Goal: Task Accomplishment & Management: Complete application form

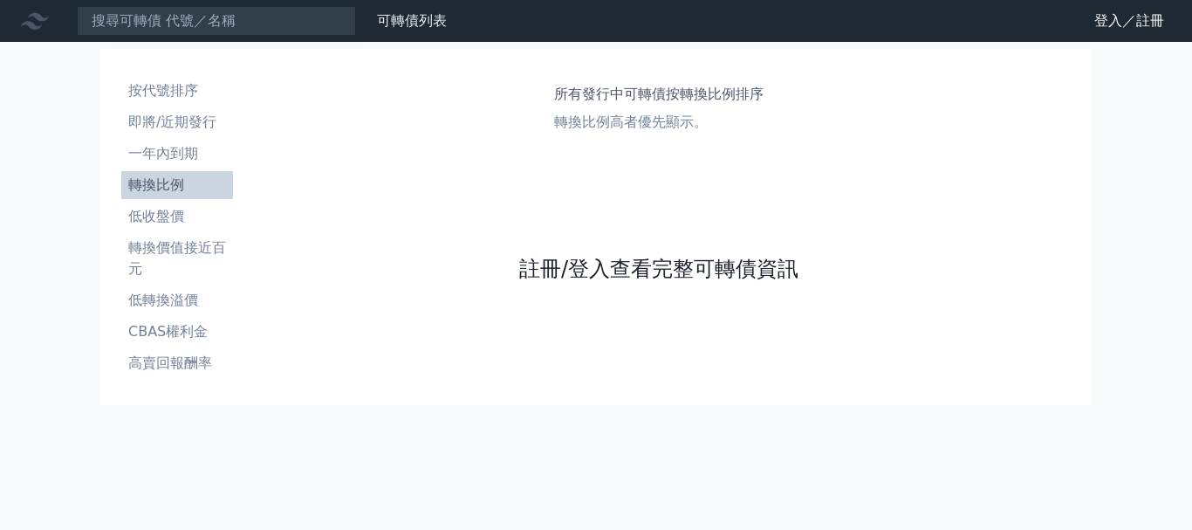
click at [571, 266] on link "註冊/登入查看完整可轉債資訊" at bounding box center [658, 269] width 279 height 28
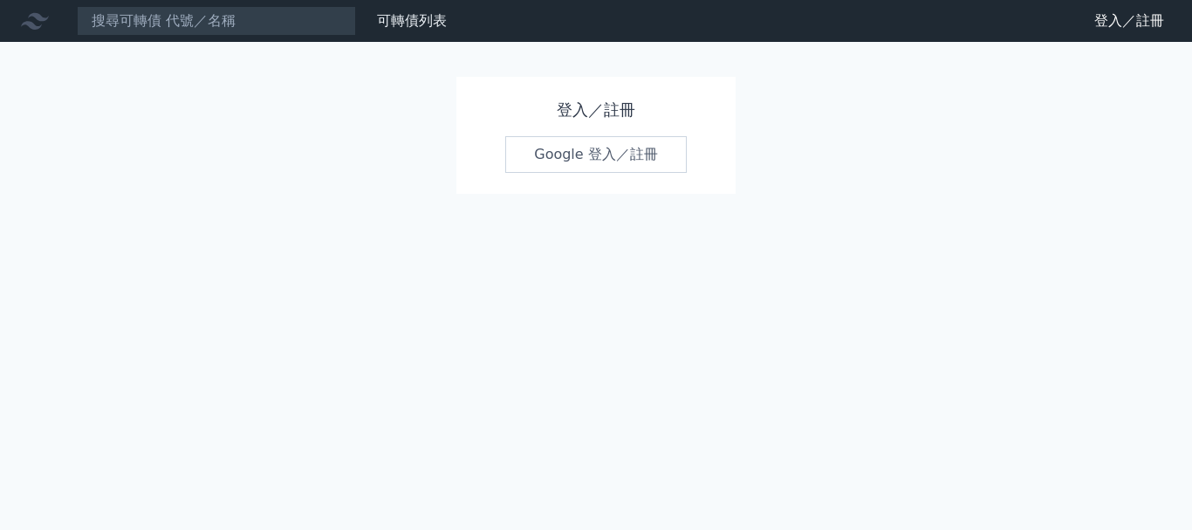
click at [600, 159] on link "Google 登入／註冊" at bounding box center [595, 154] width 181 height 37
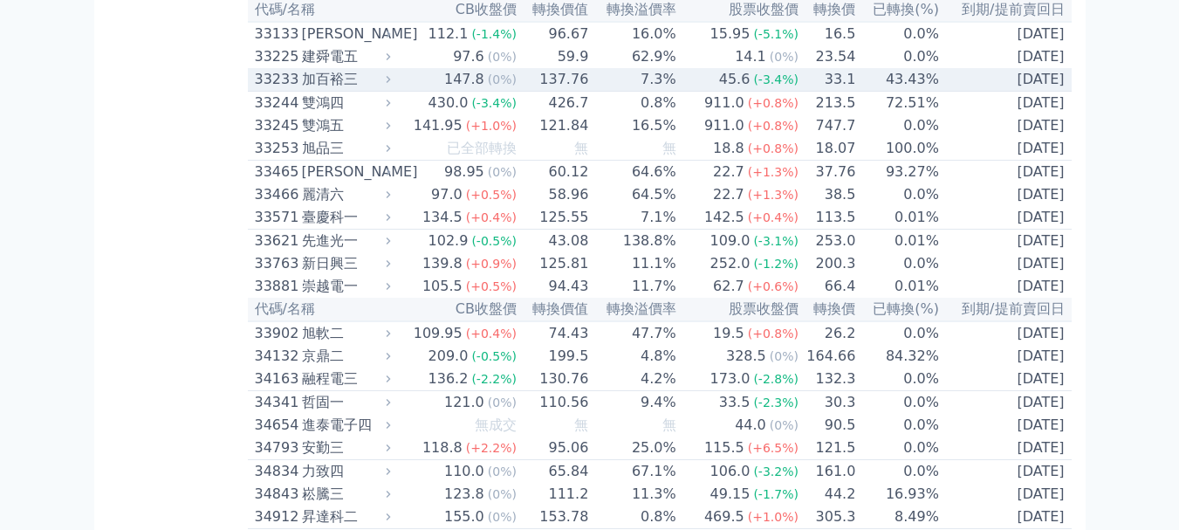
scroll to position [3577, 0]
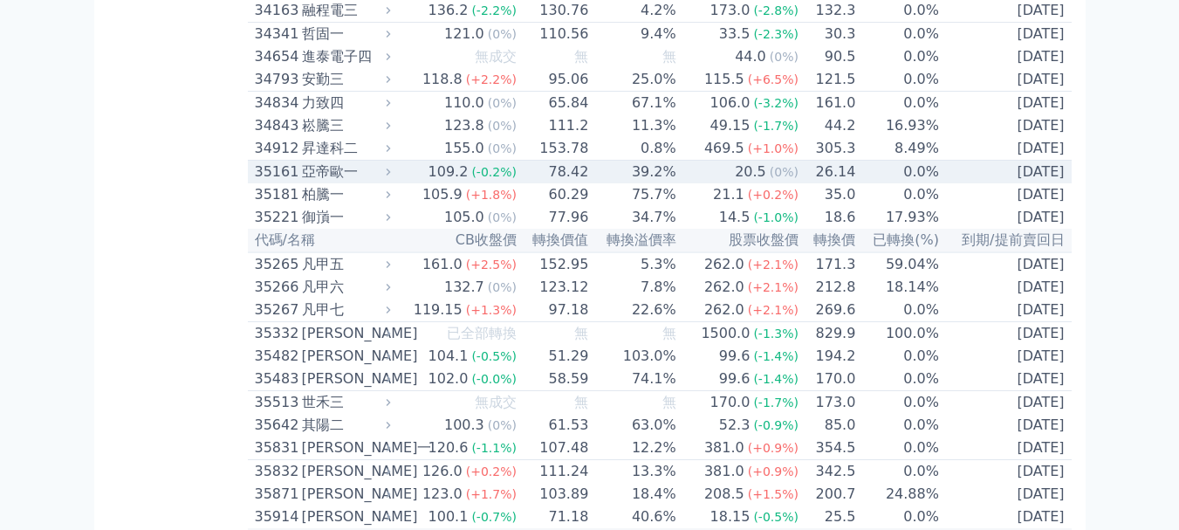
drag, startPoint x: 626, startPoint y: 362, endPoint x: 646, endPoint y: 331, distance: 36.8
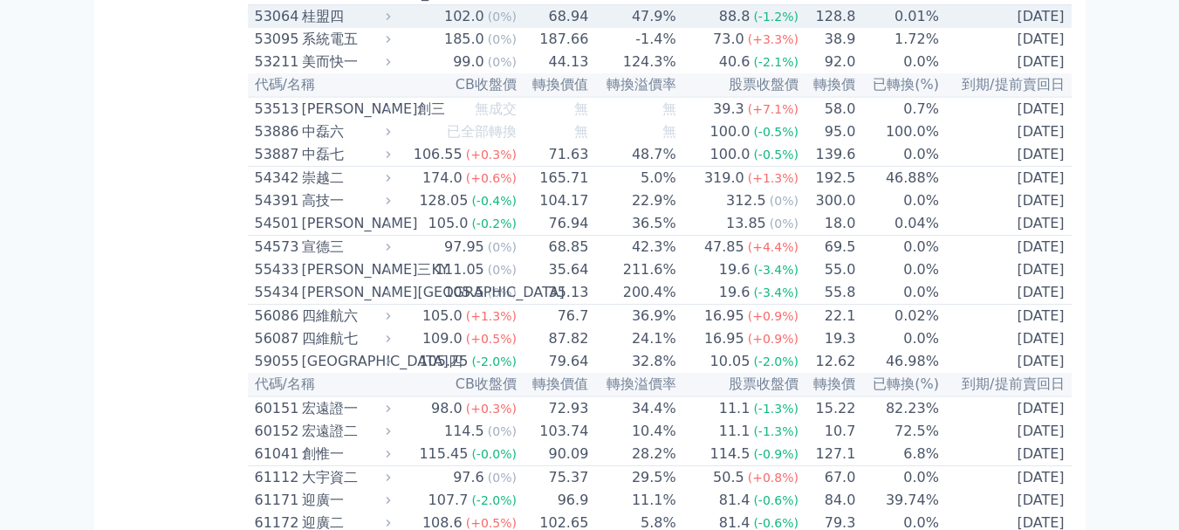
scroll to position [5758, 0]
